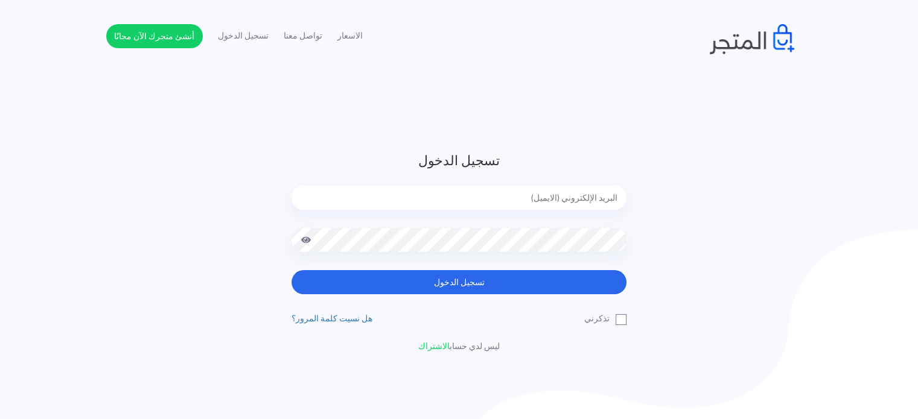
click at [476, 203] on input "email" at bounding box center [459, 198] width 335 height 24
type input "diaraest2024@gmail.com"
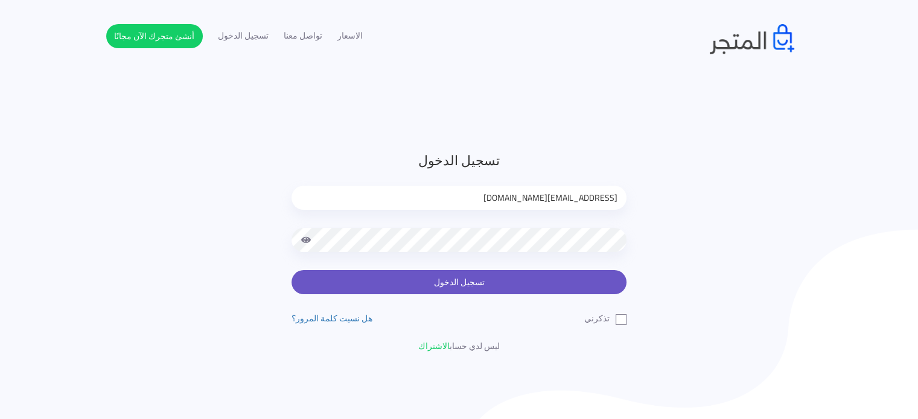
click at [442, 292] on button "تسجيل الدخول" at bounding box center [459, 282] width 335 height 24
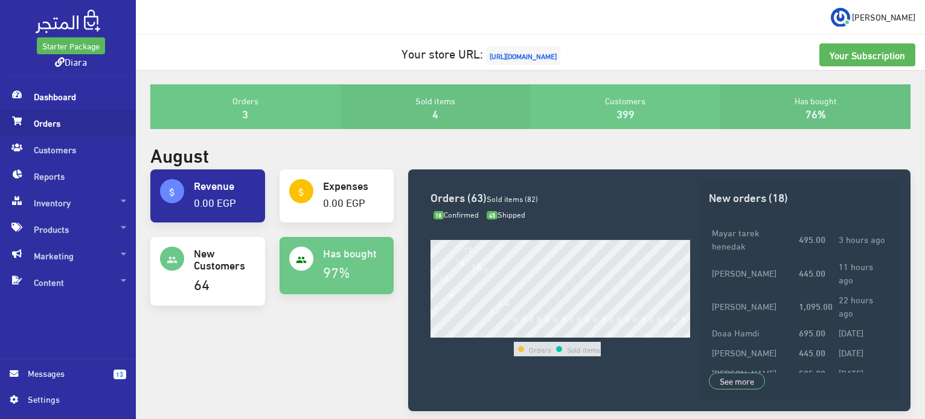
click at [49, 129] on span "Orders" at bounding box center [68, 123] width 116 height 27
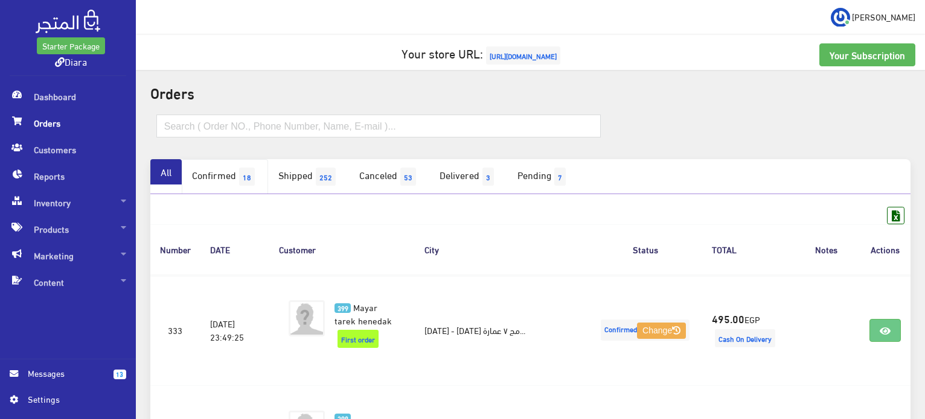
click at [237, 185] on link "Confirmed 18" at bounding box center [225, 176] width 86 height 35
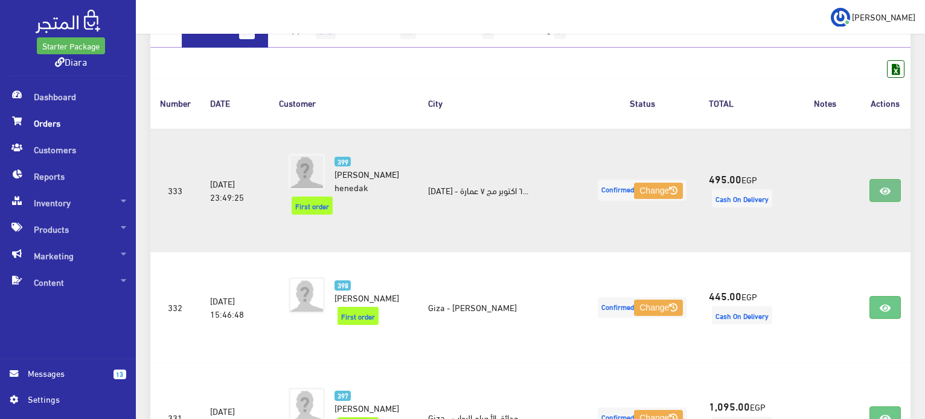
scroll to position [302, 0]
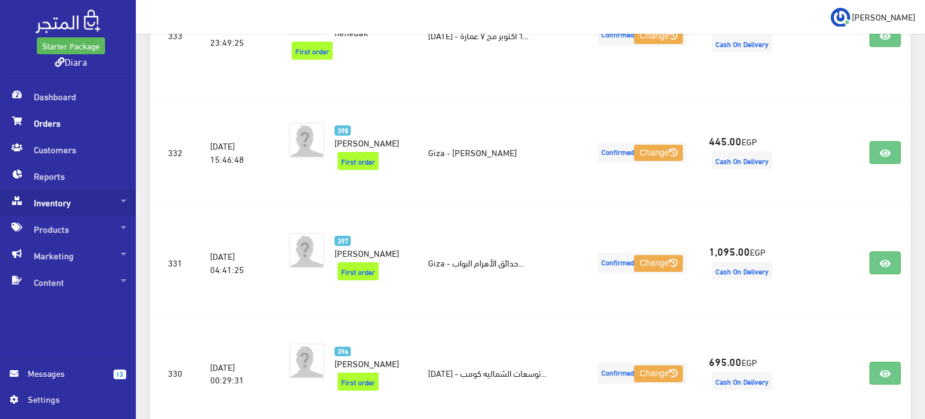
click at [39, 205] on span "Inventory" at bounding box center [68, 203] width 116 height 27
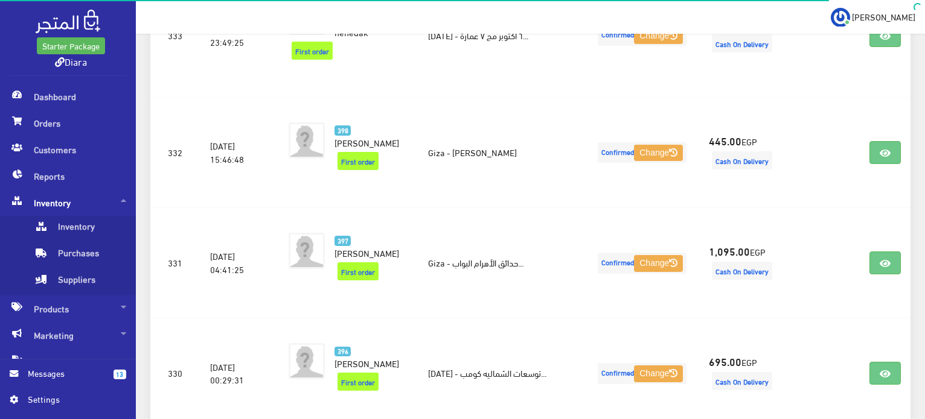
click at [77, 385] on link "13 Messages" at bounding box center [68, 380] width 116 height 26
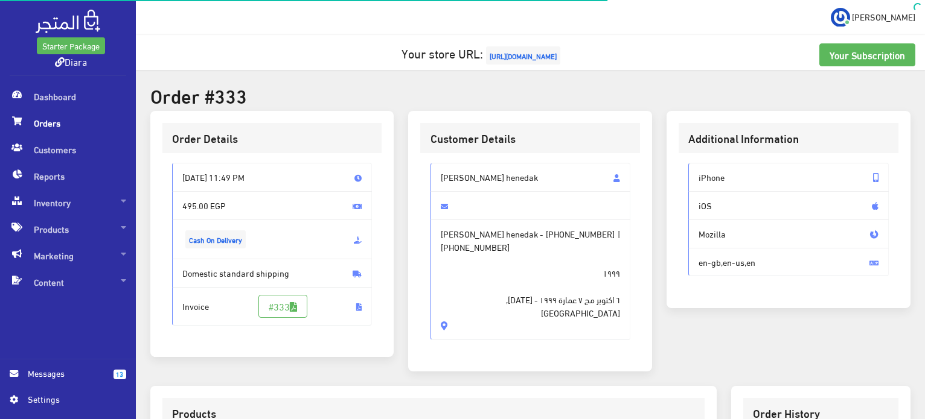
scroll to position [342, 0]
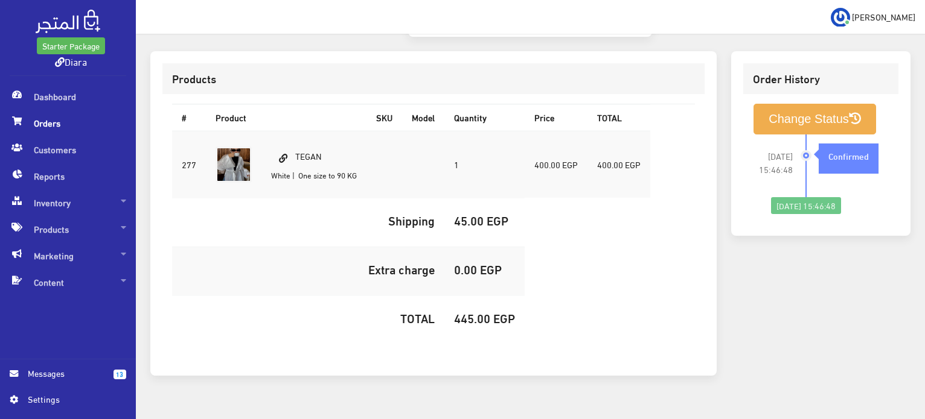
scroll to position [357, 0]
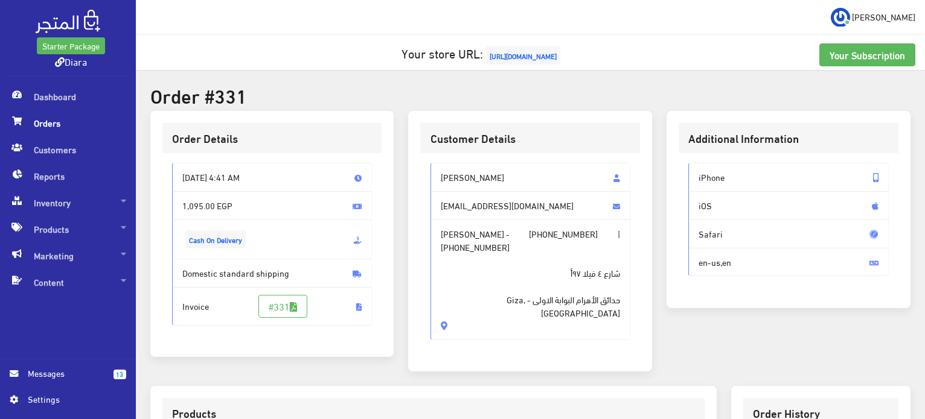
scroll to position [181, 0]
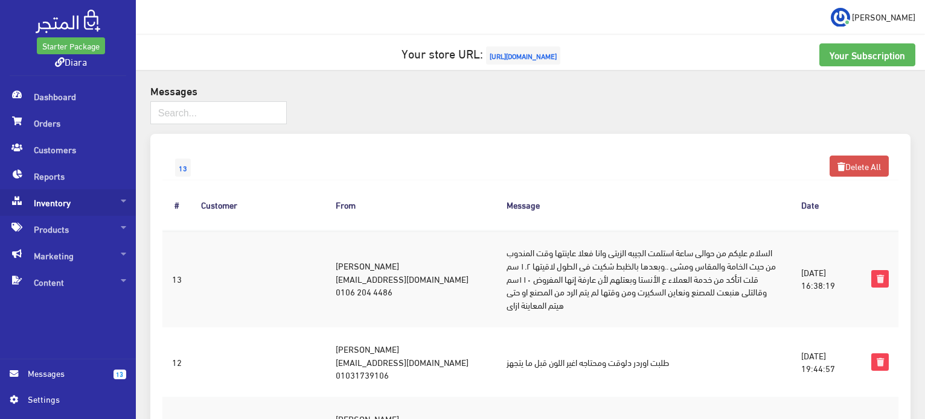
click at [56, 207] on span "Inventory" at bounding box center [68, 203] width 116 height 27
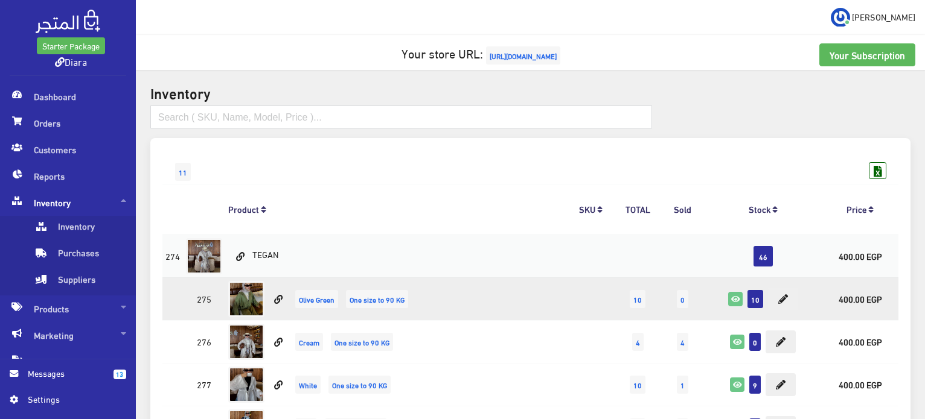
scroll to position [302, 0]
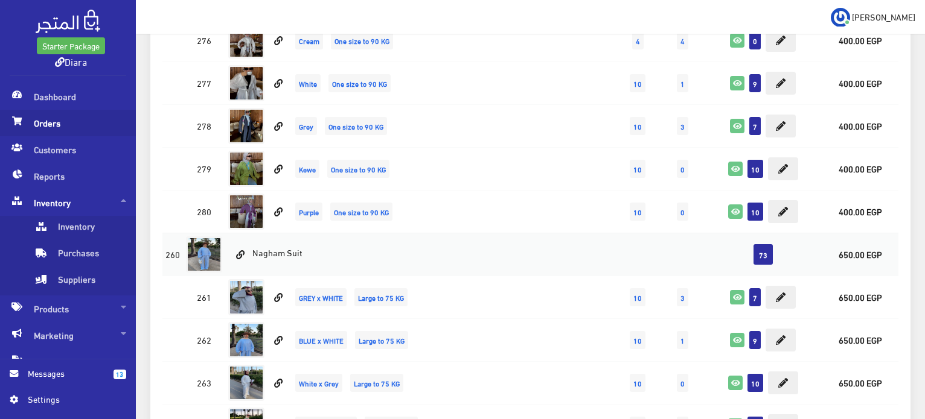
click at [68, 114] on span "Orders" at bounding box center [68, 123] width 116 height 27
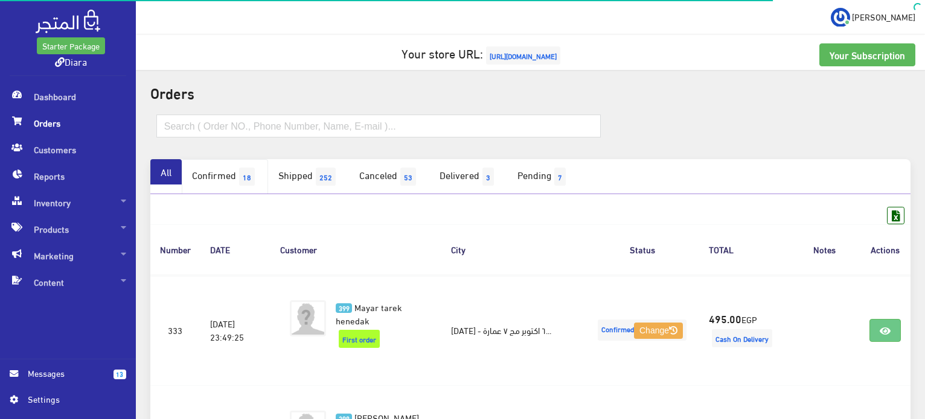
click at [236, 179] on link "Confirmed 18" at bounding box center [225, 176] width 86 height 35
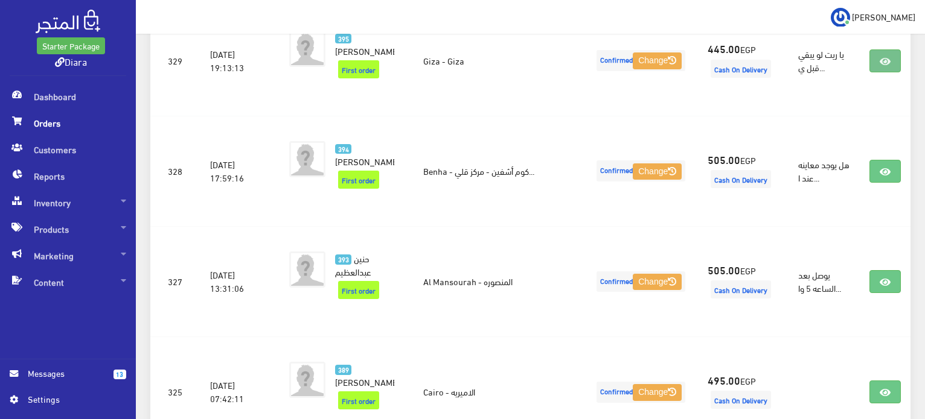
scroll to position [717, 0]
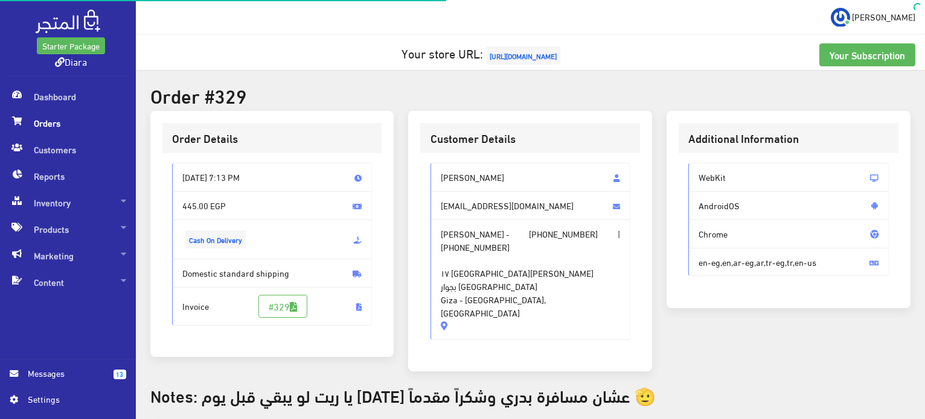
scroll to position [378, 0]
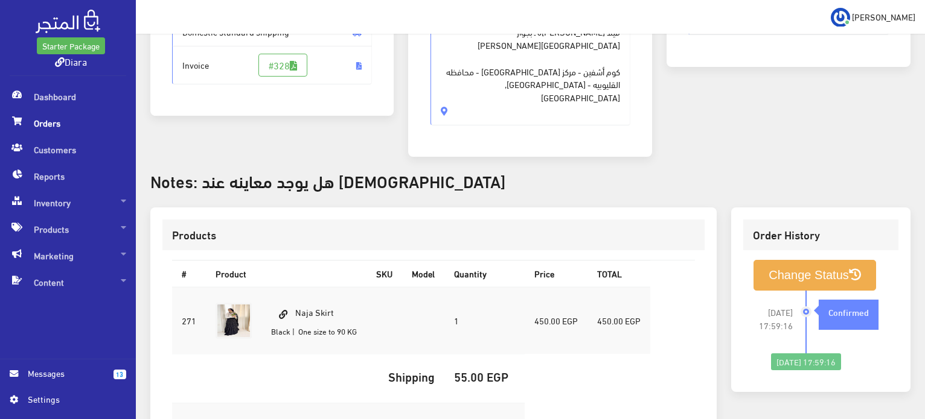
scroll to position [394, 0]
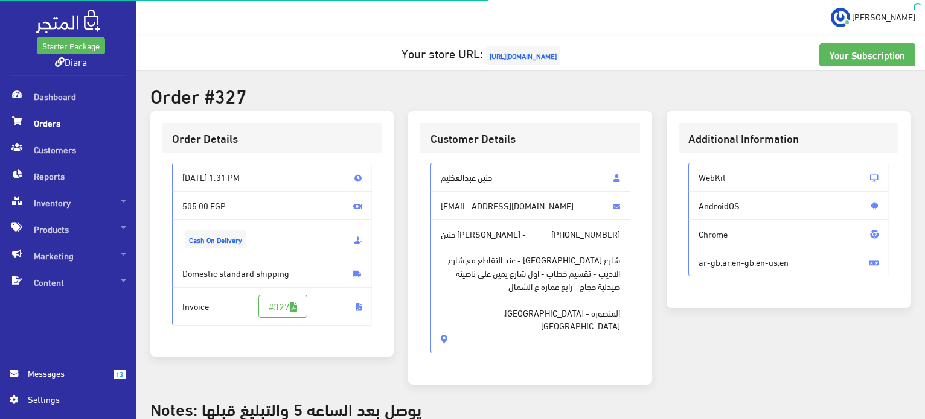
scroll to position [241, 0]
